Goal: Task Accomplishment & Management: Use online tool/utility

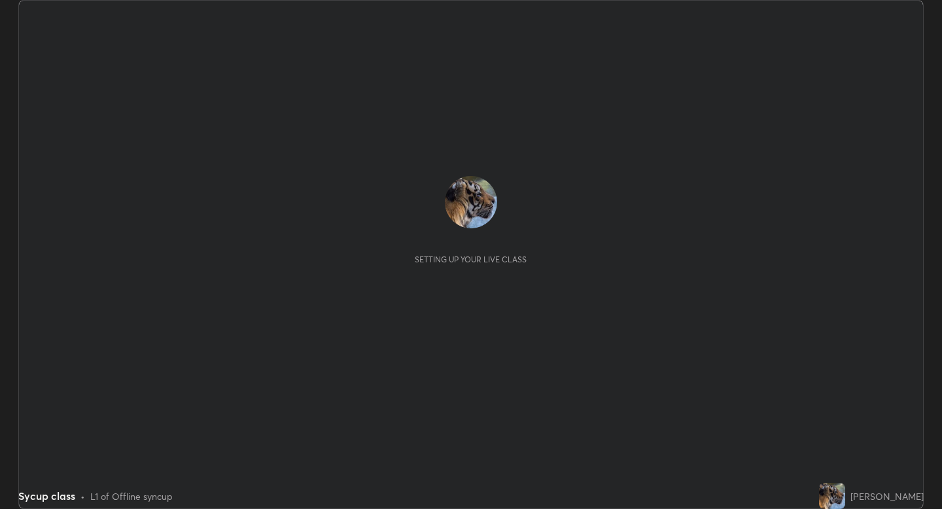
scroll to position [509, 942]
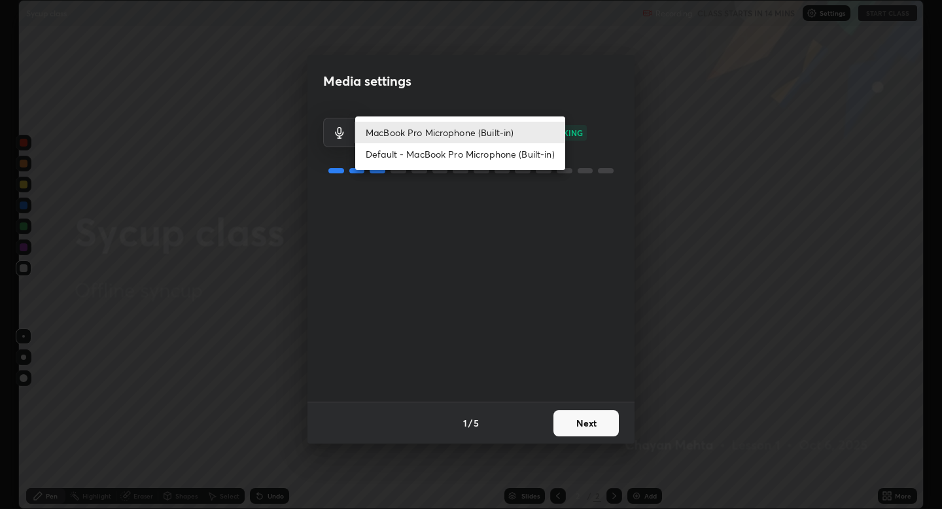
click at [469, 141] on body "Erase all Sycup class Recording CLASS STARTS IN 14 MINS Settings START CLASS Se…" at bounding box center [471, 254] width 942 height 509
click at [470, 153] on li "Default - MacBook Pro Microphone (Built-in)" at bounding box center [460, 154] width 210 height 22
type input "default"
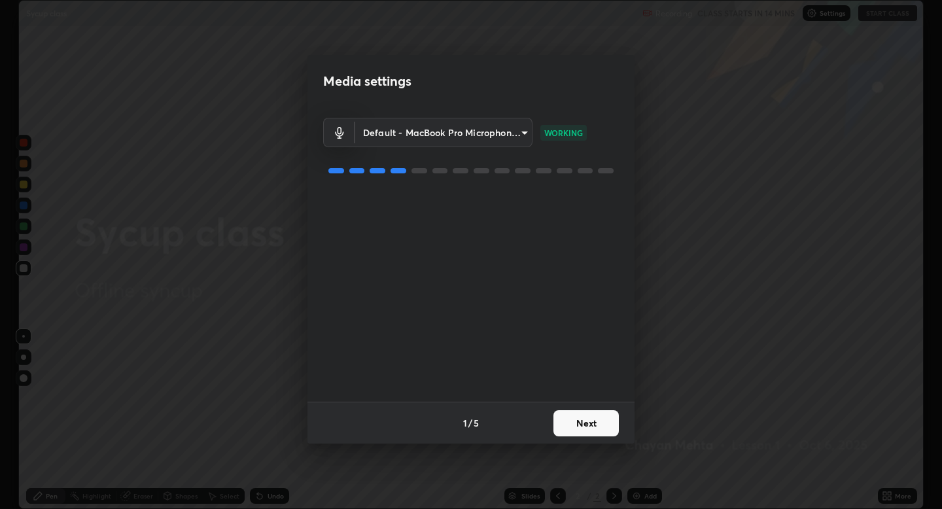
click at [358, 347] on div "Default - MacBook Pro Microphone (Built-in) default WORKING" at bounding box center [471, 254] width 296 height 294
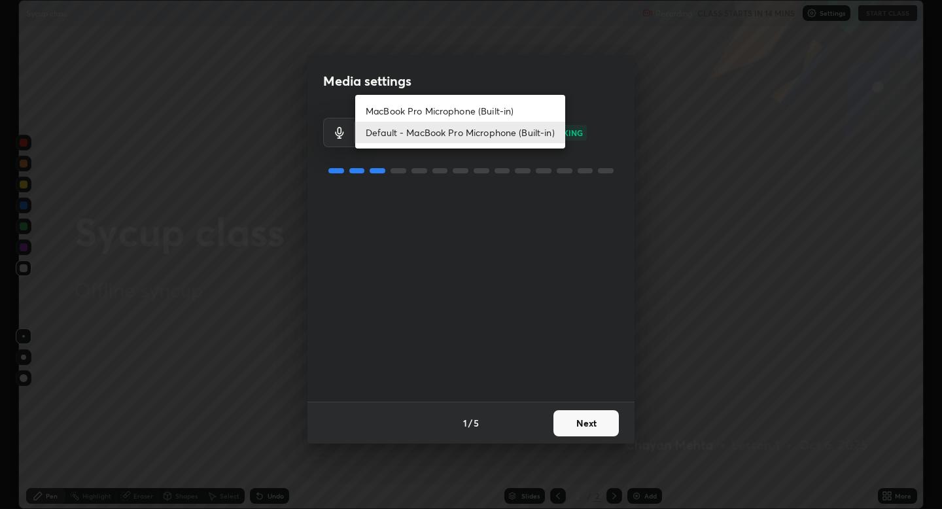
click at [458, 136] on body "Erase all Sycup class Recording CLASS STARTS IN 14 MINS Settings START CLASS Se…" at bounding box center [471, 254] width 942 height 509
click at [458, 196] on div at bounding box center [471, 254] width 942 height 509
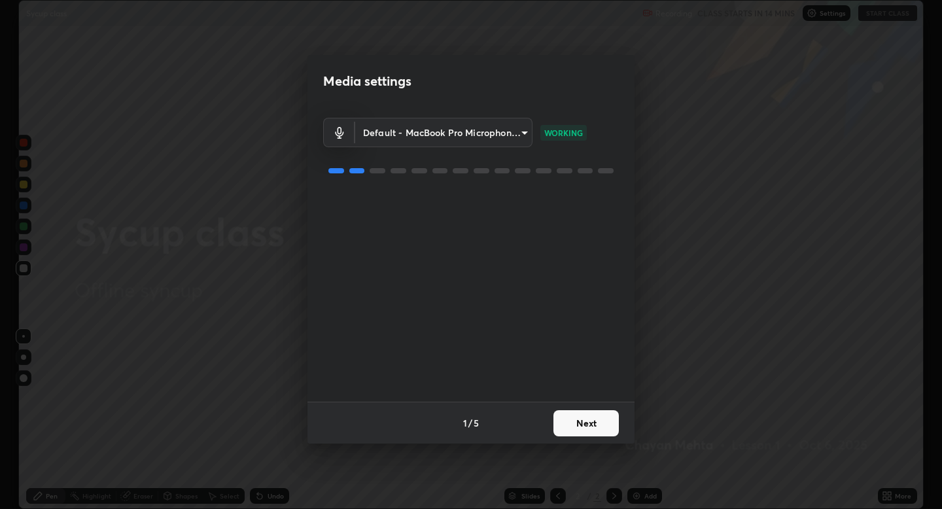
click at [594, 419] on button "Next" at bounding box center [585, 423] width 65 height 26
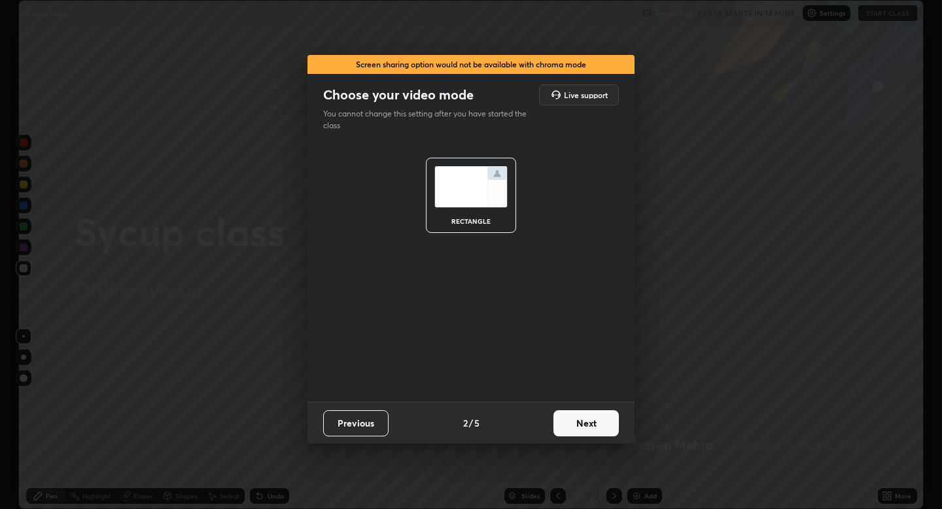
click at [594, 419] on button "Next" at bounding box center [585, 423] width 65 height 26
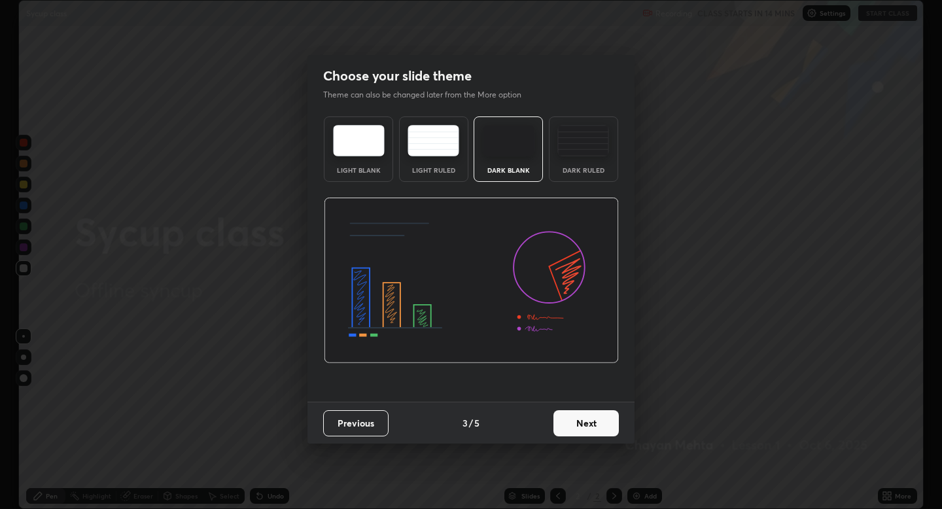
click at [594, 423] on button "Next" at bounding box center [585, 423] width 65 height 26
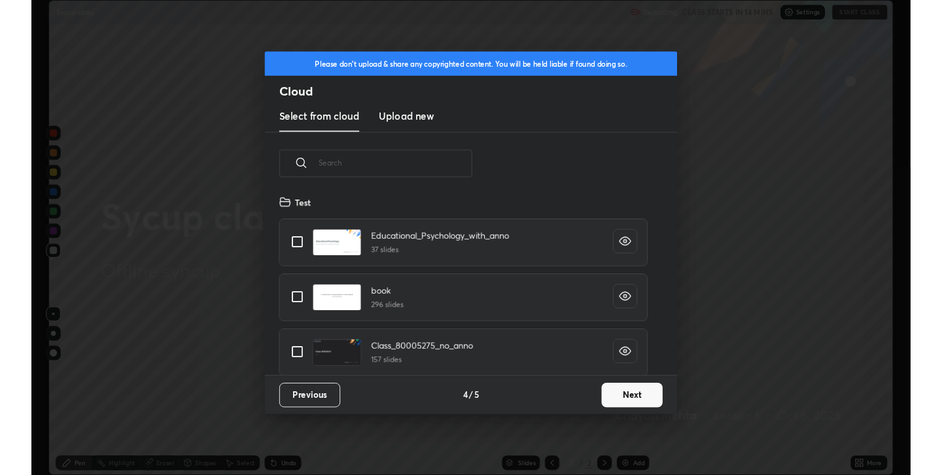
scroll to position [193, 420]
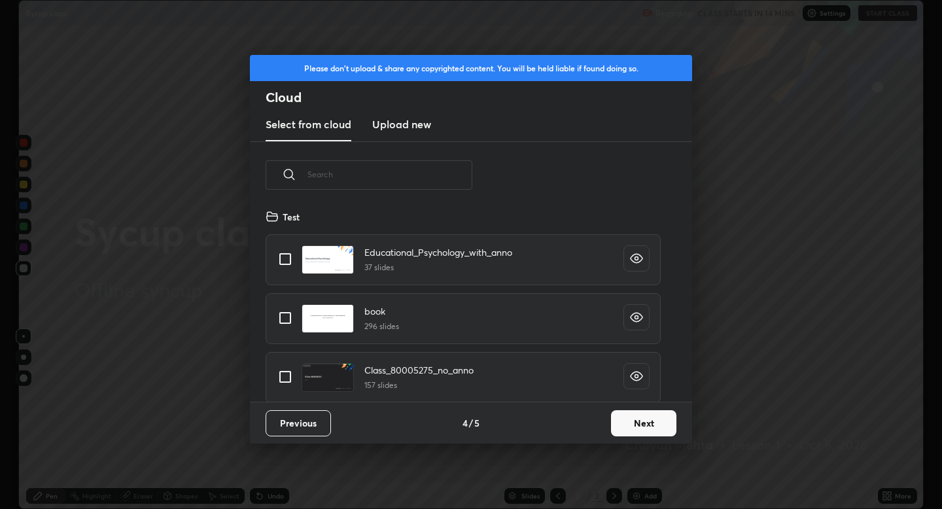
click at [282, 256] on input "grid" at bounding box center [284, 258] width 27 height 27
checkbox input "true"
click at [626, 433] on button "Next" at bounding box center [643, 423] width 65 height 26
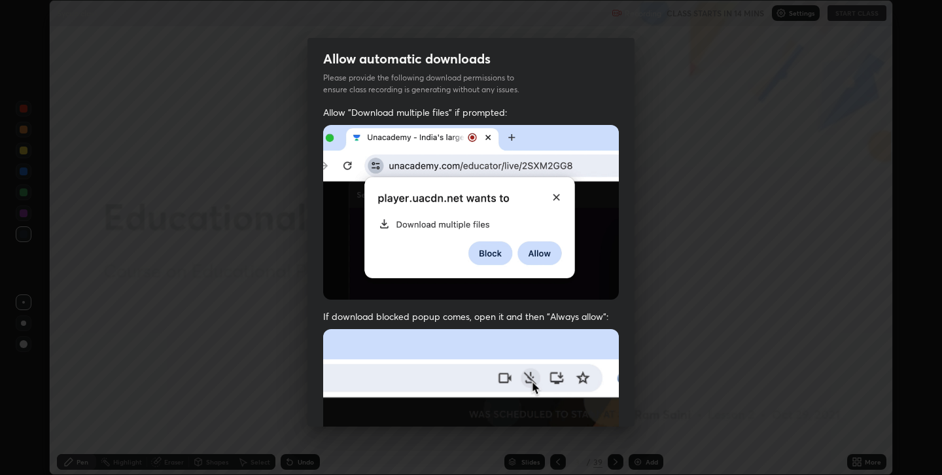
scroll to position [265, 0]
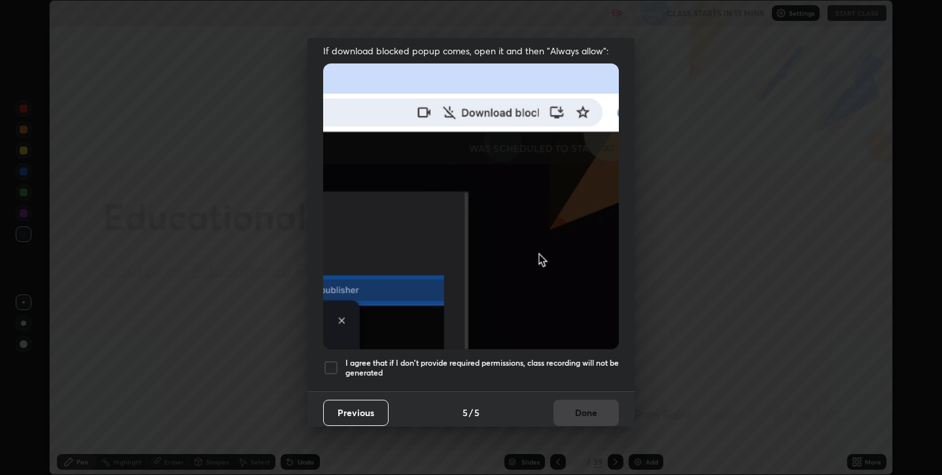
click at [329, 364] on div at bounding box center [331, 368] width 16 height 16
click at [455, 246] on img at bounding box center [471, 206] width 296 height 286
click at [606, 411] on button "Done" at bounding box center [585, 413] width 65 height 26
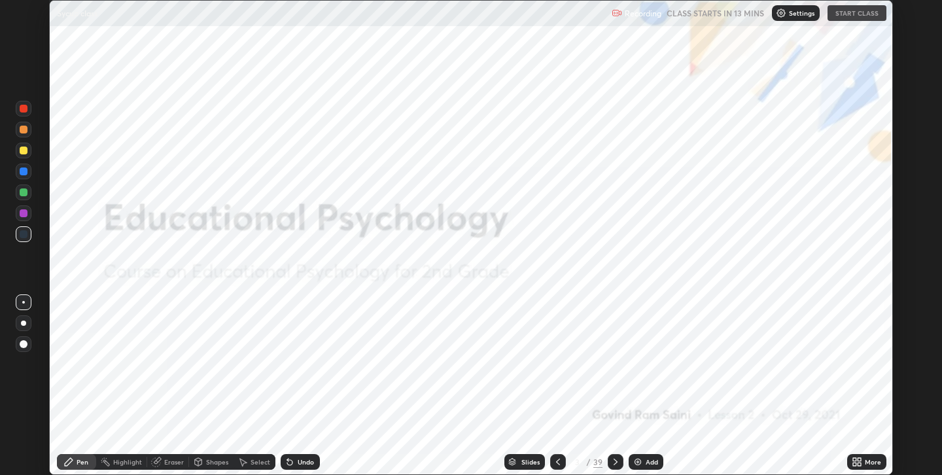
click at [407, 466] on div "Slides 3 / 39 Add" at bounding box center [584, 462] width 528 height 26
click at [22, 107] on div at bounding box center [24, 109] width 8 height 8
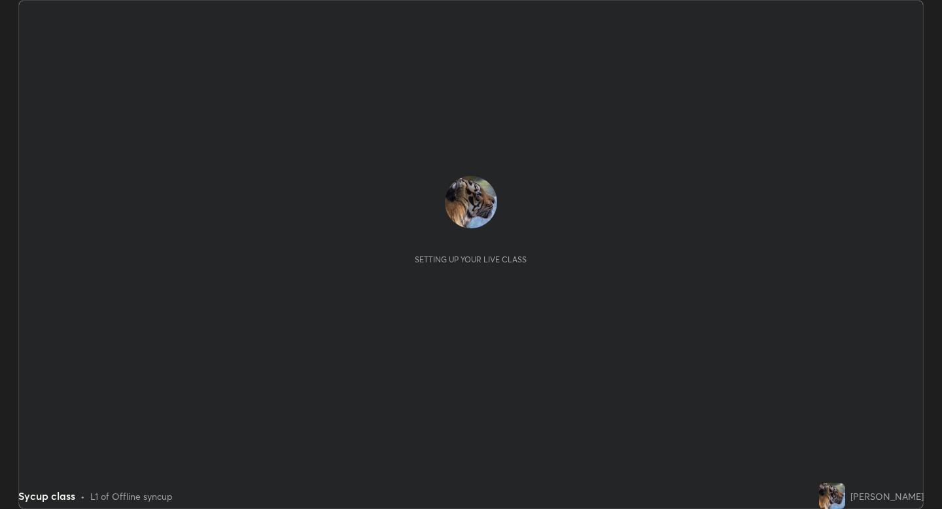
scroll to position [509, 942]
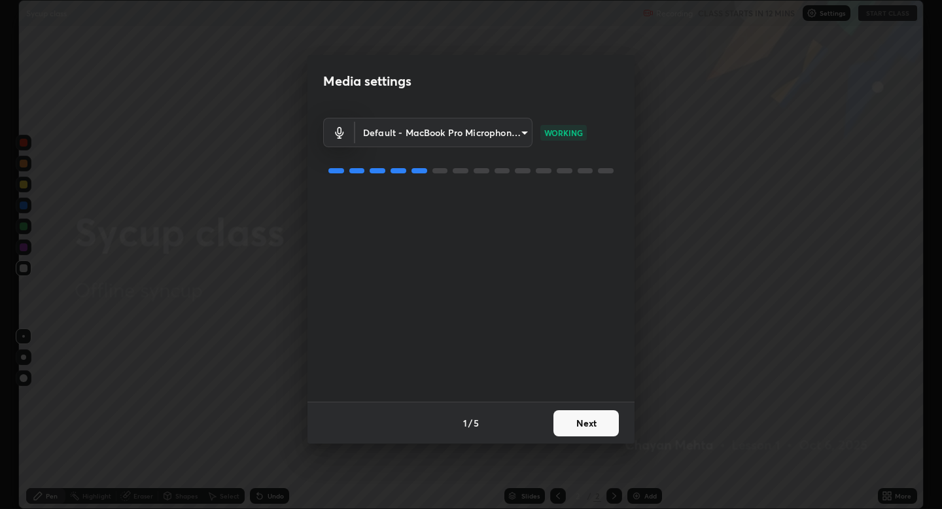
click at [590, 417] on button "Next" at bounding box center [585, 423] width 65 height 26
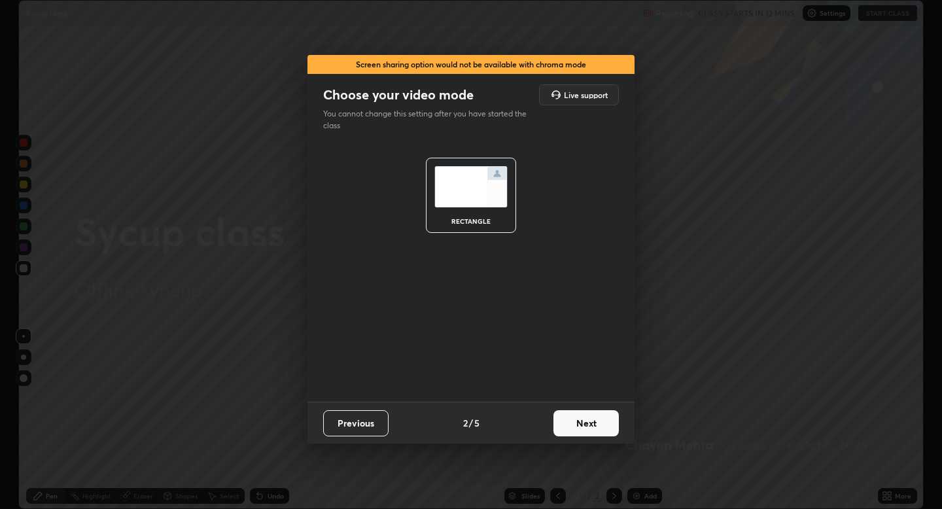
click at [590, 417] on button "Next" at bounding box center [585, 423] width 65 height 26
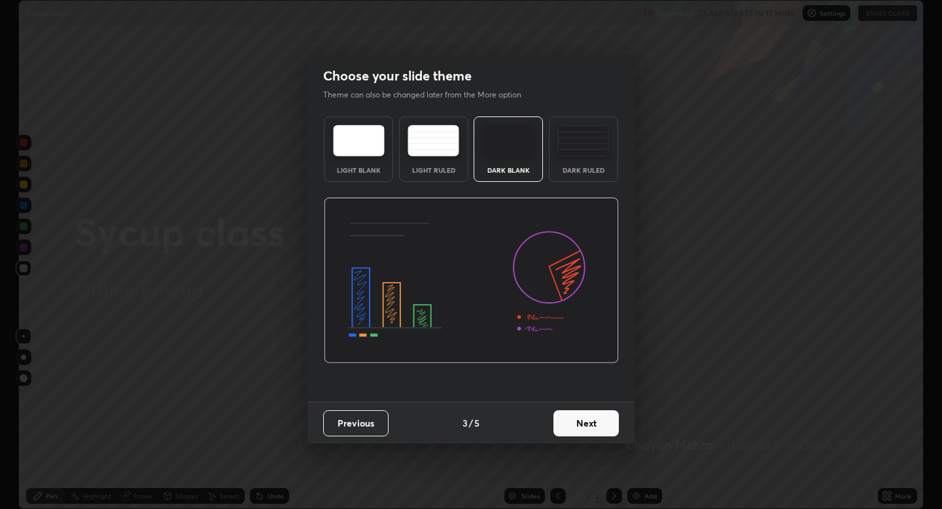
click at [590, 417] on button "Next" at bounding box center [585, 423] width 65 height 26
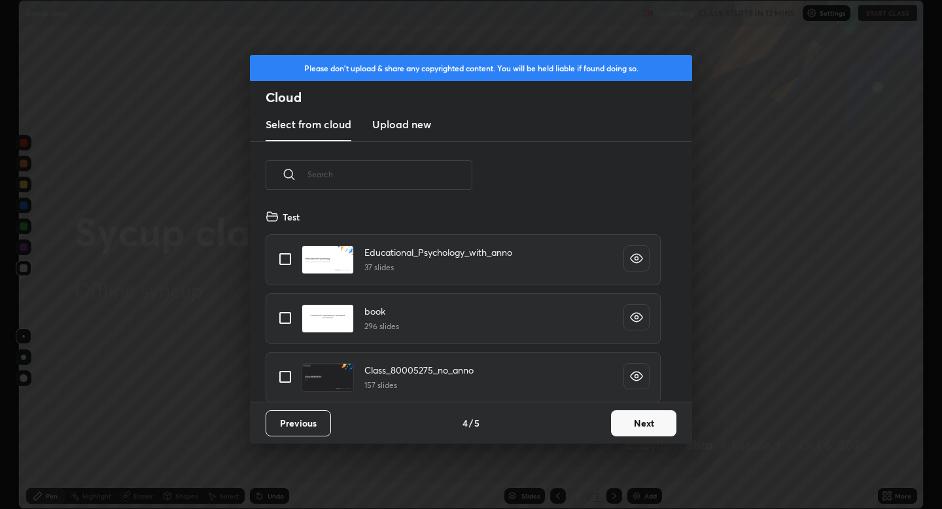
scroll to position [193, 420]
click at [284, 313] on input "grid" at bounding box center [284, 317] width 27 height 27
checkbox input "true"
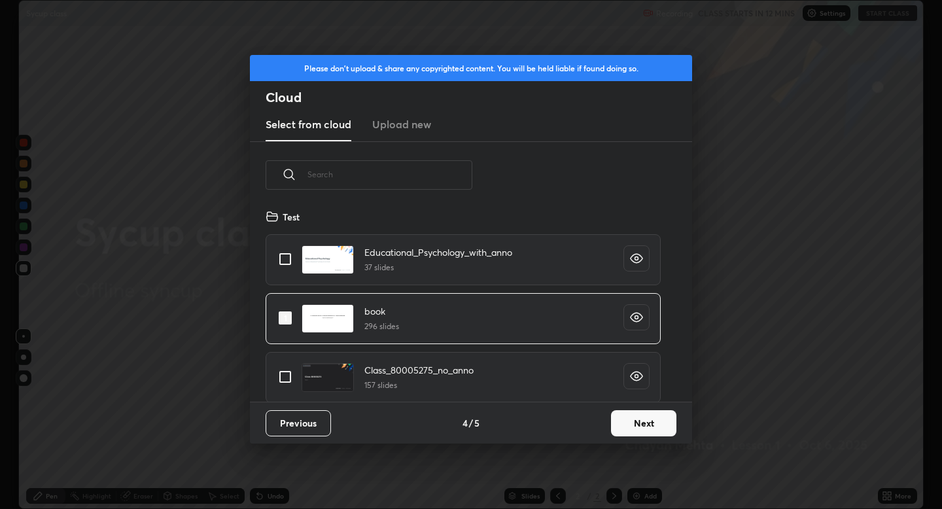
click at [636, 424] on button "Next" at bounding box center [643, 423] width 65 height 26
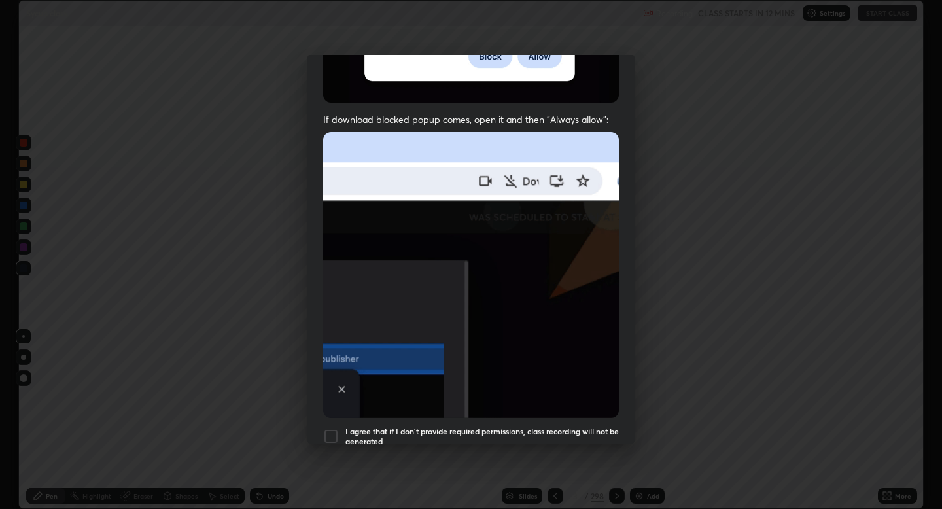
scroll to position [230, 0]
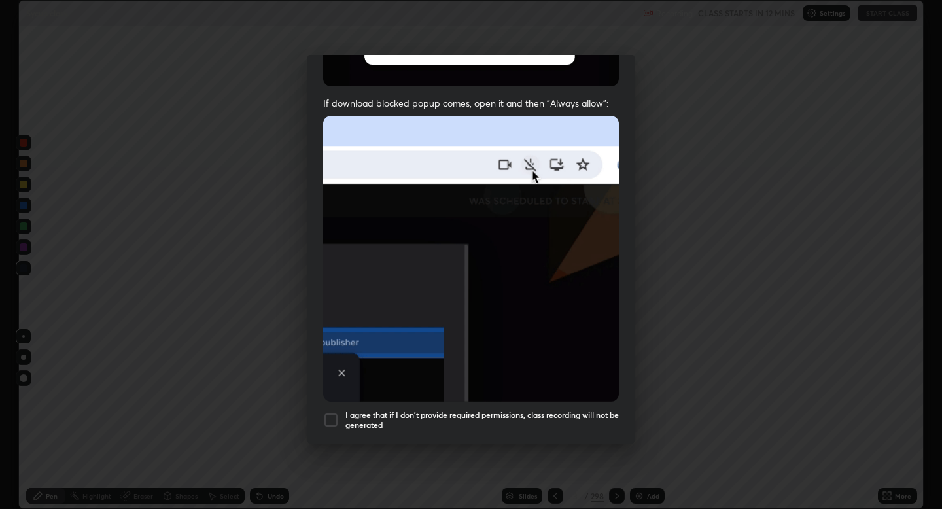
click at [327, 413] on div at bounding box center [331, 420] width 16 height 16
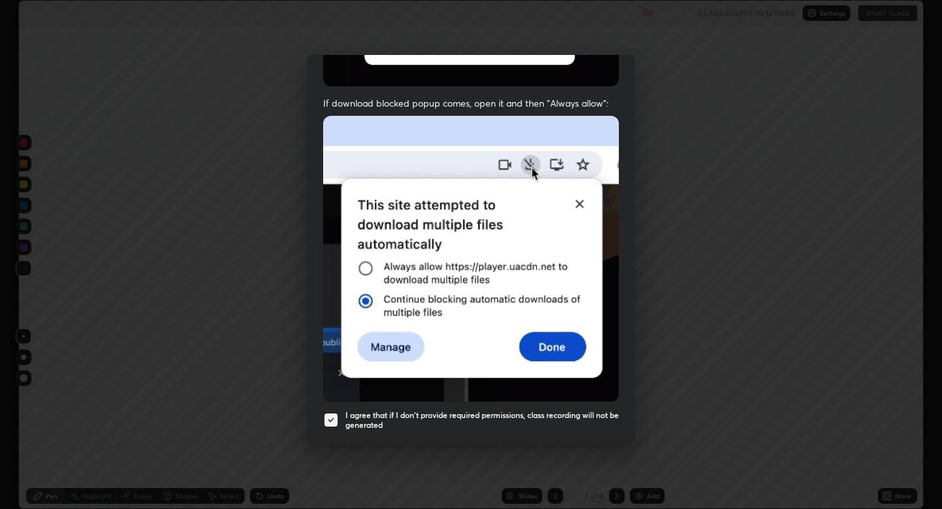
scroll to position [265, 0]
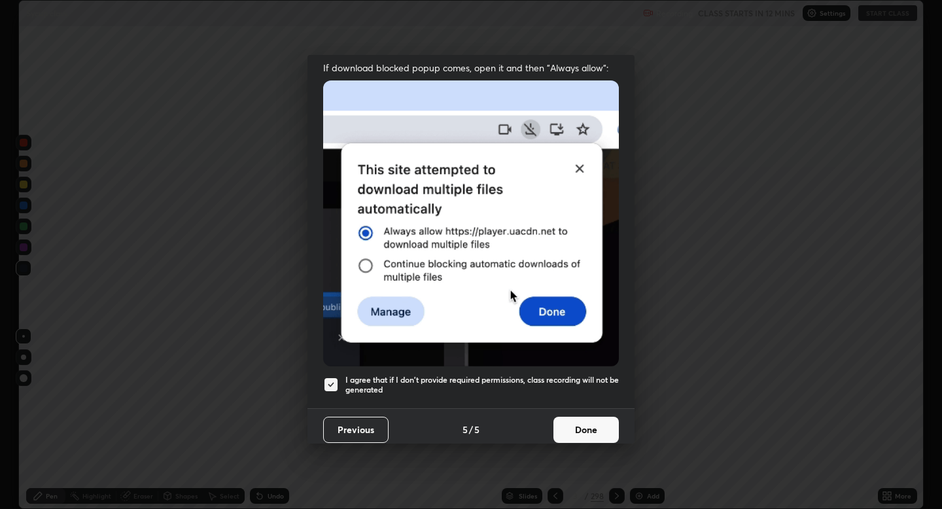
click at [582, 424] on button "Done" at bounding box center [585, 430] width 65 height 26
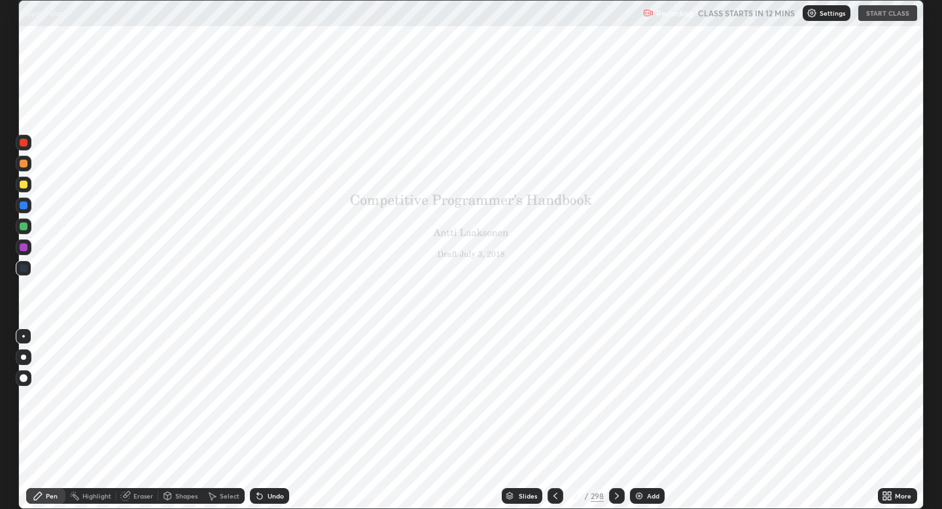
click at [23, 141] on div at bounding box center [24, 143] width 8 height 8
click at [183, 496] on div "Shapes" at bounding box center [186, 495] width 22 height 7
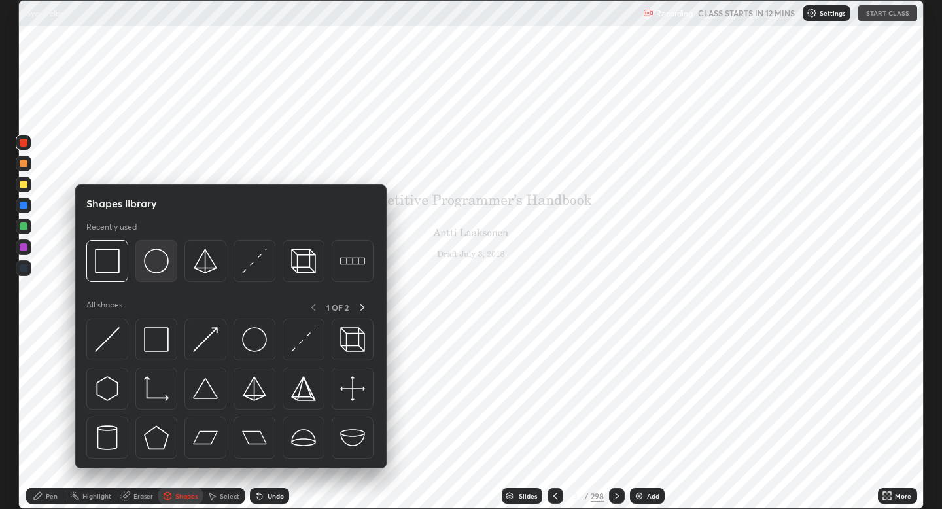
click at [160, 258] on img at bounding box center [156, 260] width 25 height 25
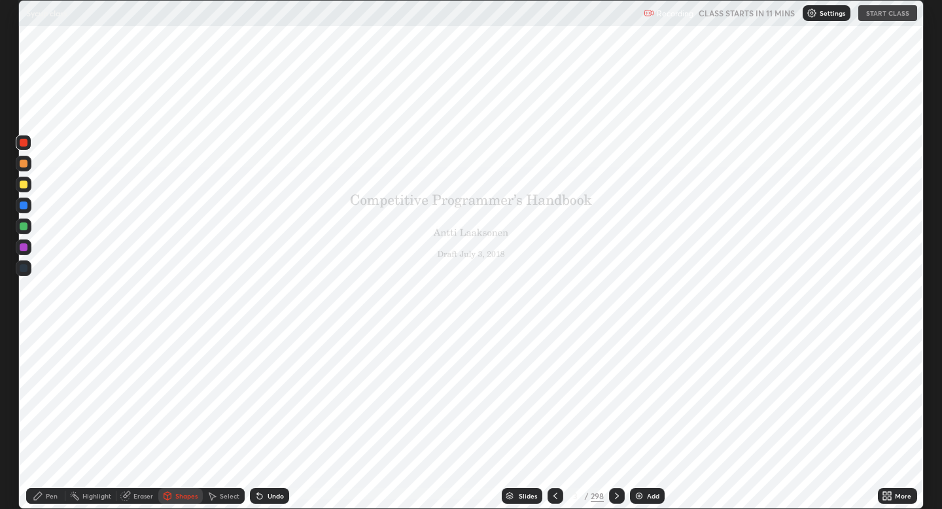
click at [889, 497] on icon at bounding box center [888, 497] width 3 height 3
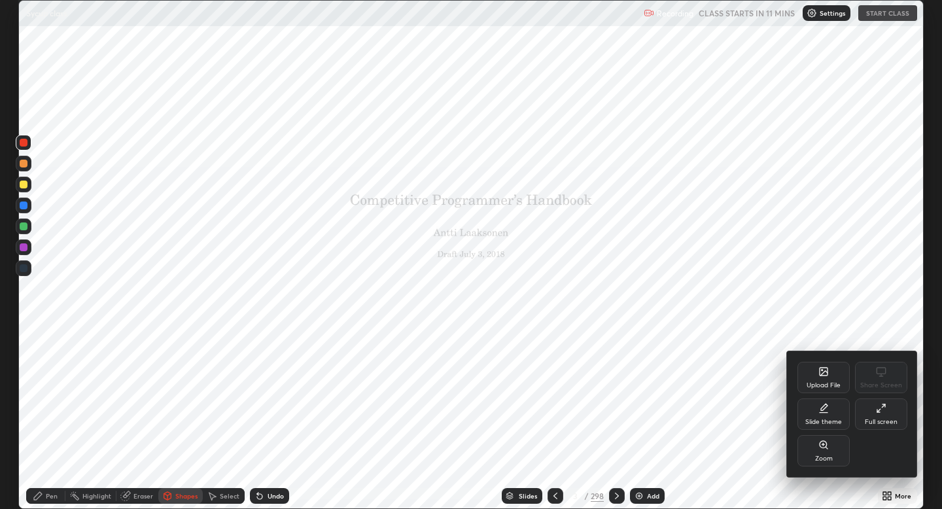
click at [677, 384] on div at bounding box center [471, 254] width 942 height 509
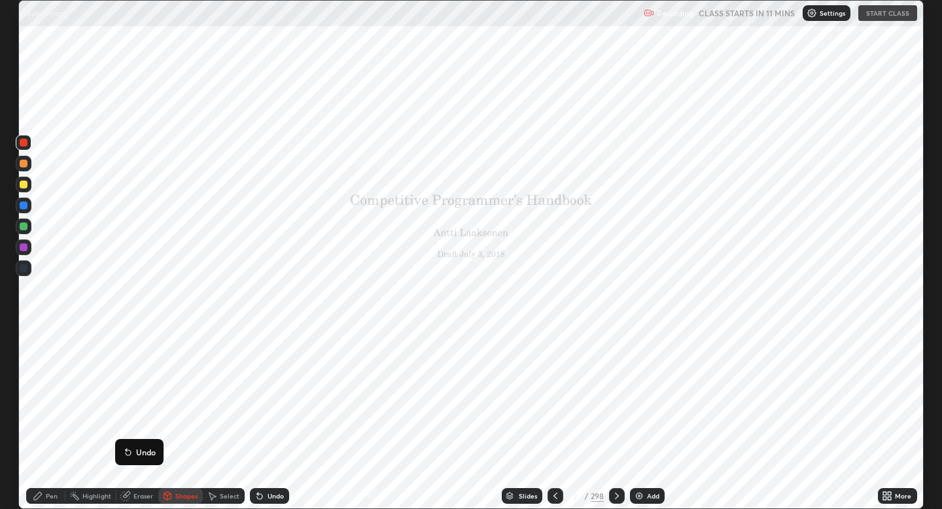
click at [863, 14] on div "Recording CLASS STARTS IN 11 MINS Settings START CLASS" at bounding box center [779, 14] width 273 height 26
click at [878, 14] on div "Recording CLASS STARTS IN 11 MINS Settings START CLASS" at bounding box center [779, 14] width 273 height 26
click at [878, 14] on button "START CLASS" at bounding box center [887, 13] width 59 height 16
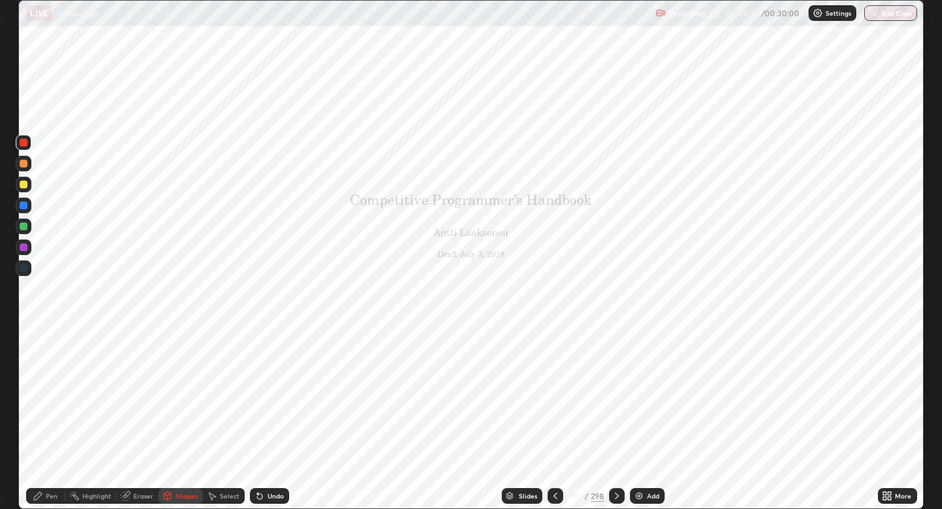
click at [48, 500] on div "Pen" at bounding box center [45, 496] width 39 height 16
click at [621, 496] on icon at bounding box center [616, 495] width 10 height 10
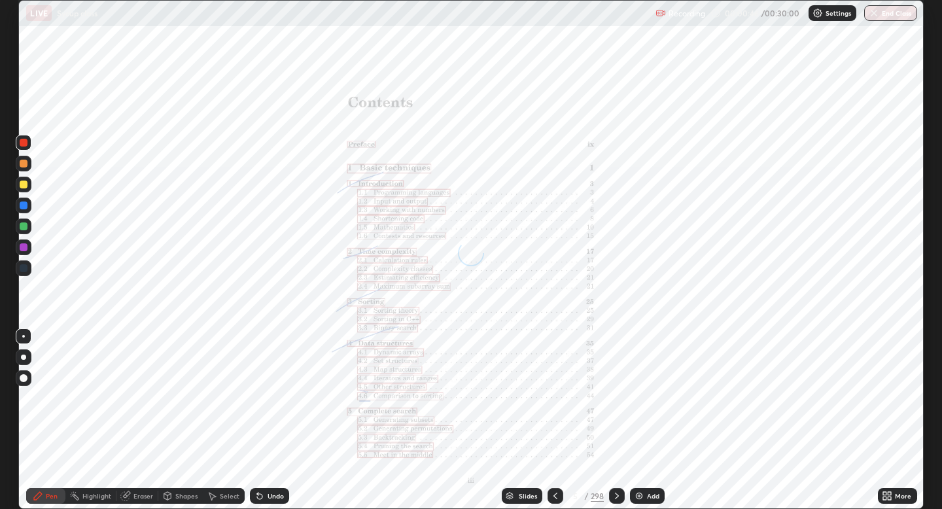
click at [621, 496] on icon at bounding box center [616, 495] width 10 height 10
click at [619, 495] on icon at bounding box center [616, 495] width 10 height 10
click at [638, 495] on img at bounding box center [639, 495] width 10 height 10
